Goal: Navigation & Orientation: Find specific page/section

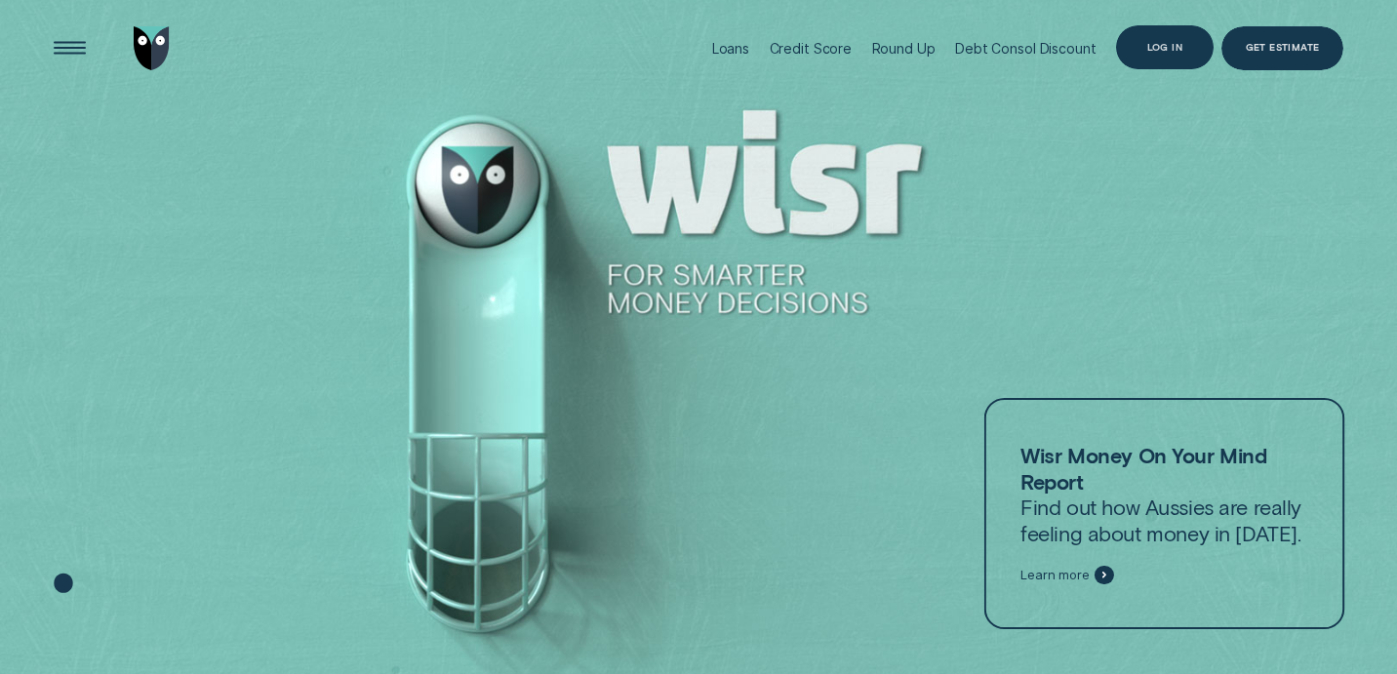
click at [1170, 46] on div "Log in" at bounding box center [1164, 47] width 35 height 9
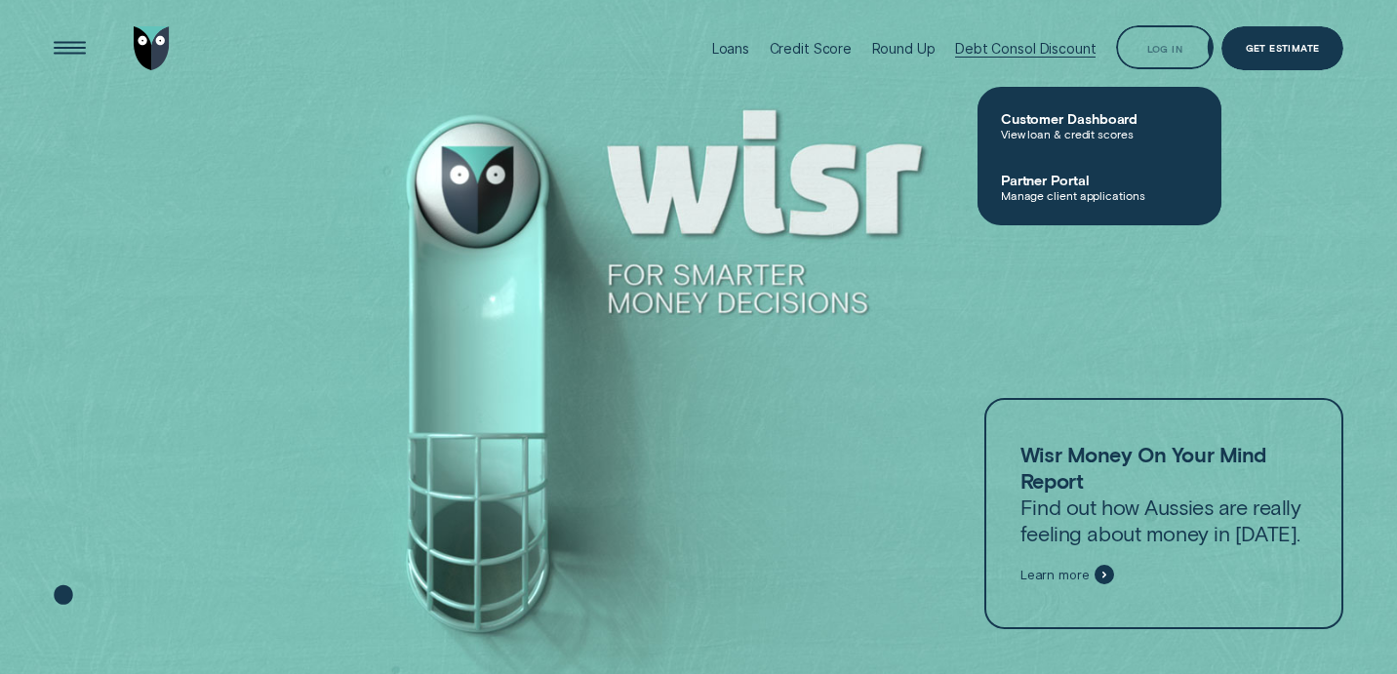
click at [1044, 125] on span "Customer Dashboard" at bounding box center [1099, 118] width 197 height 17
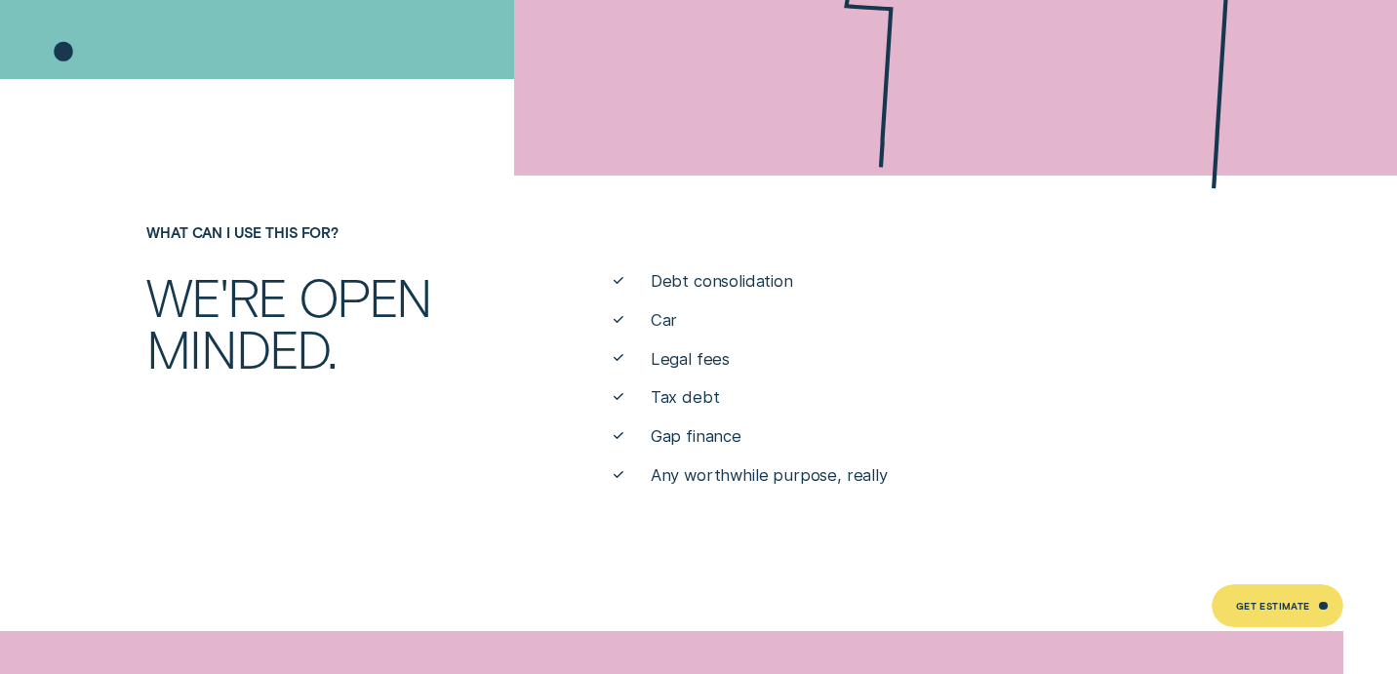
scroll to position [709, 0]
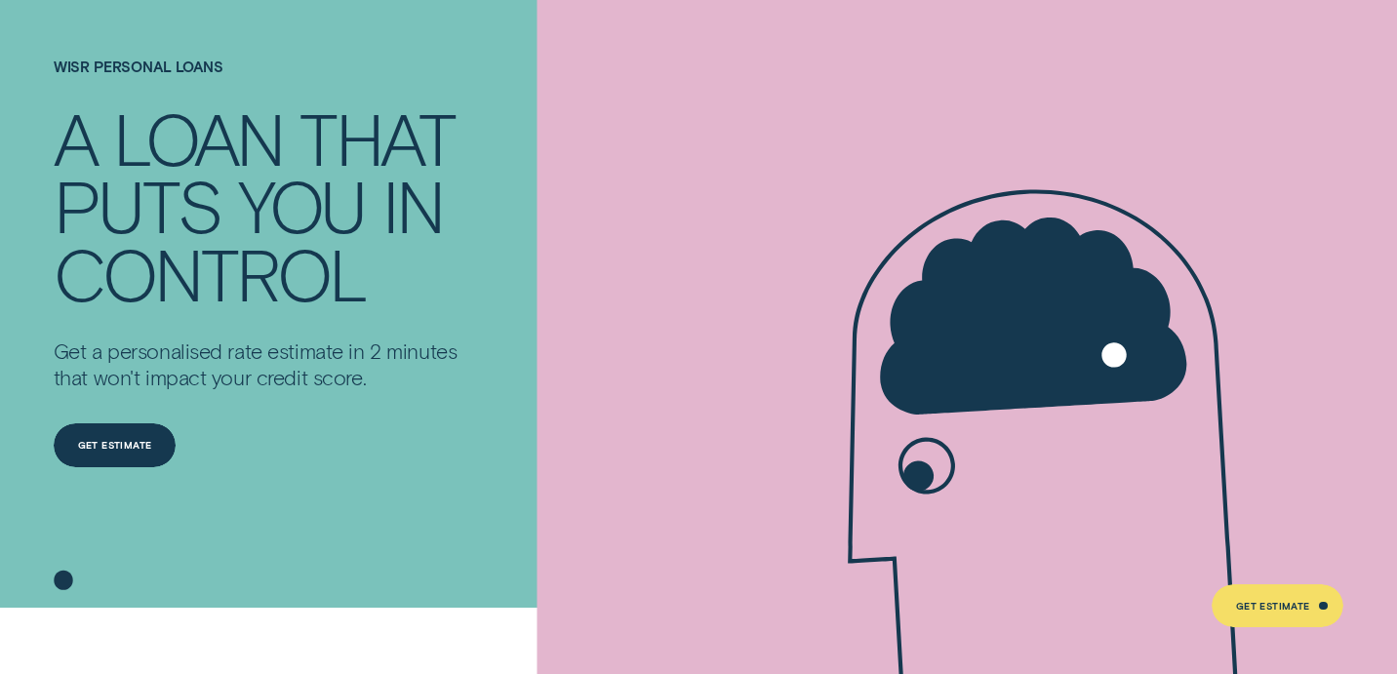
scroll to position [0, 0]
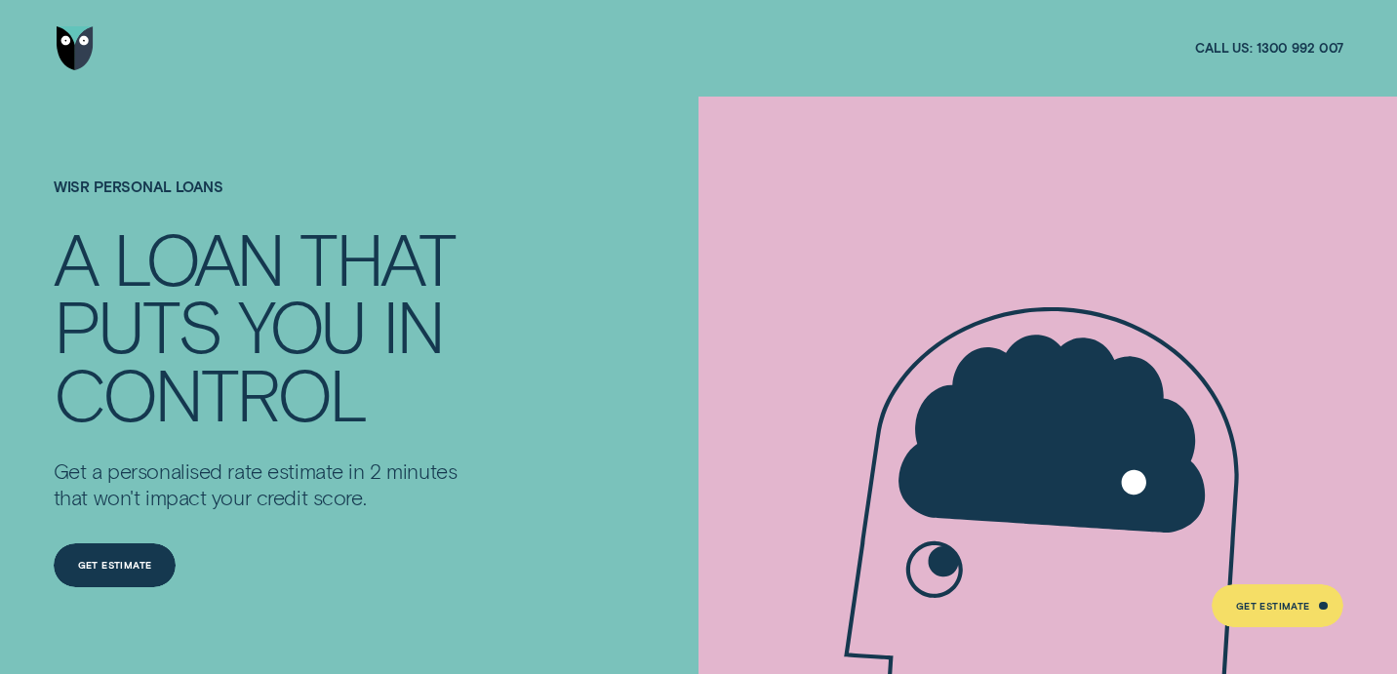
click at [78, 44] on img "Go to home page" at bounding box center [75, 48] width 36 height 44
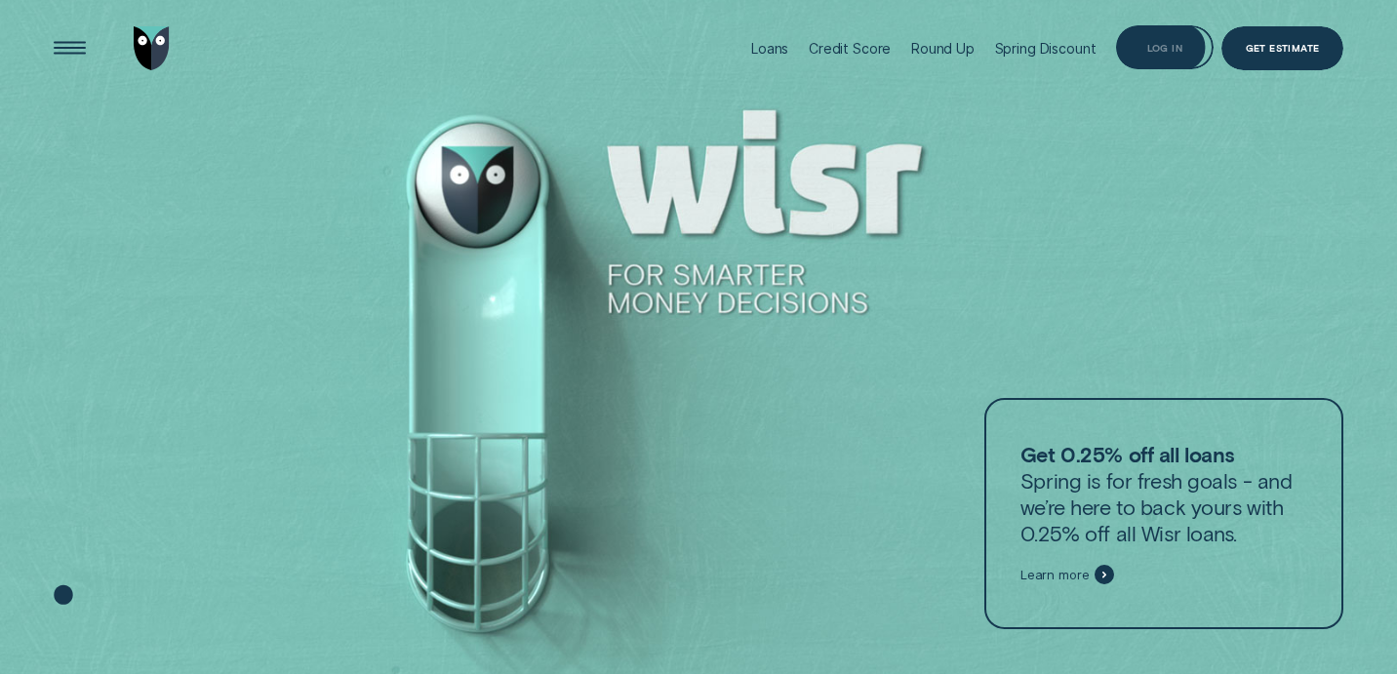
click at [1156, 64] on div "Log in" at bounding box center [1164, 47] width 97 height 44
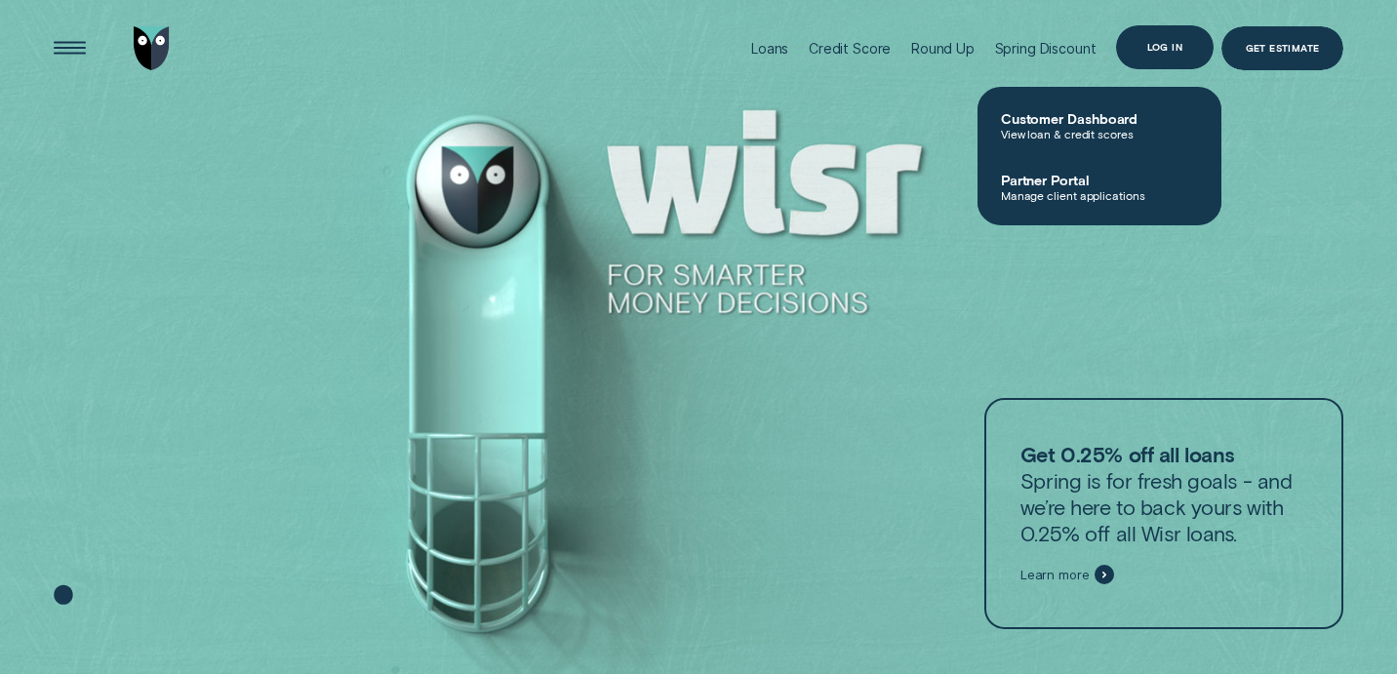
click at [1162, 54] on div "Log in" at bounding box center [1164, 47] width 97 height 44
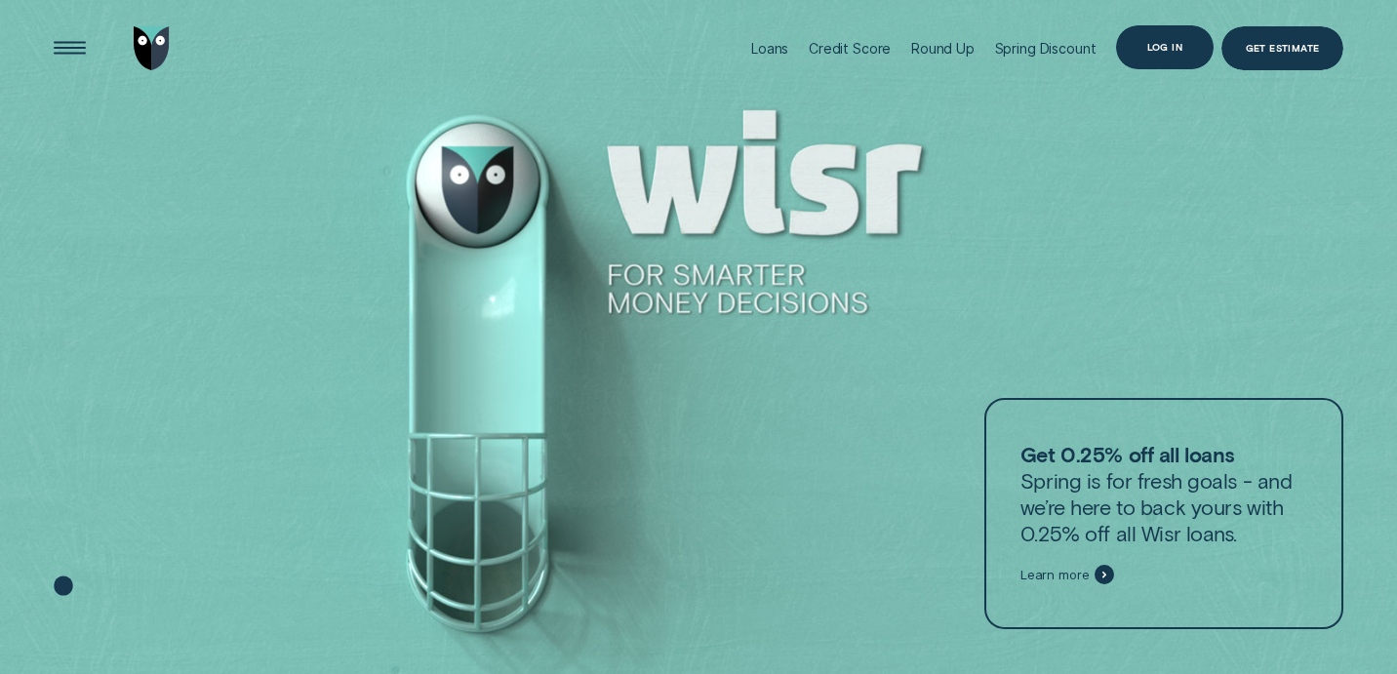
click at [1159, 47] on div "Log in" at bounding box center [1164, 47] width 35 height 9
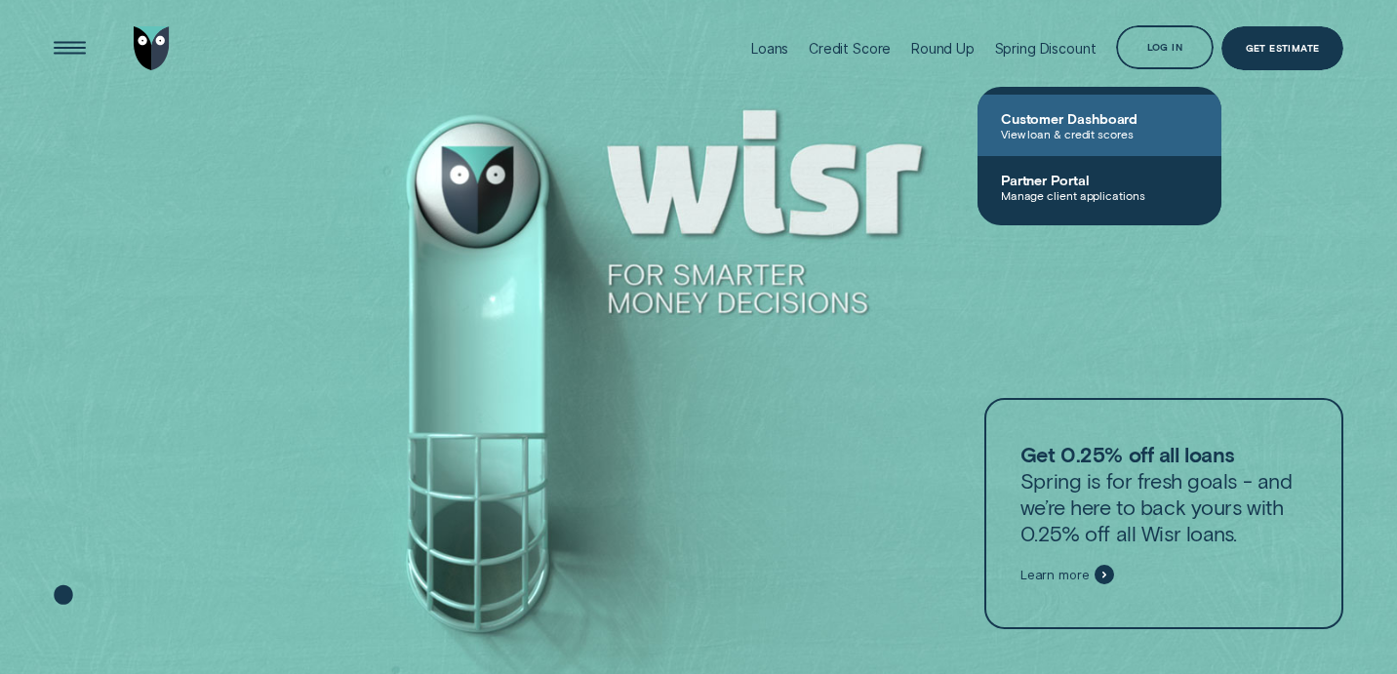
click at [1041, 122] on span "Customer Dashboard" at bounding box center [1099, 118] width 197 height 17
